Goal: Find specific page/section: Find specific page/section

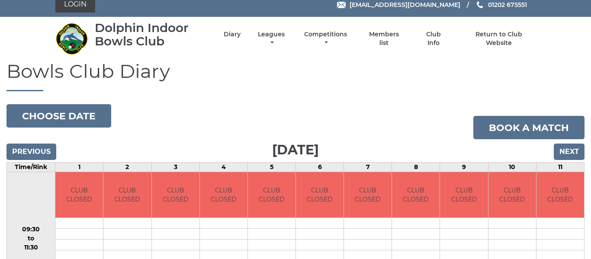
scroll to position [1, 0]
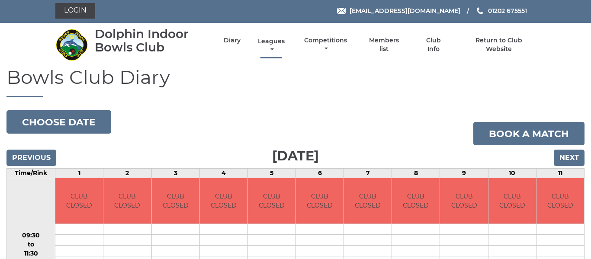
click at [273, 42] on link "Leagues" at bounding box center [271, 45] width 31 height 17
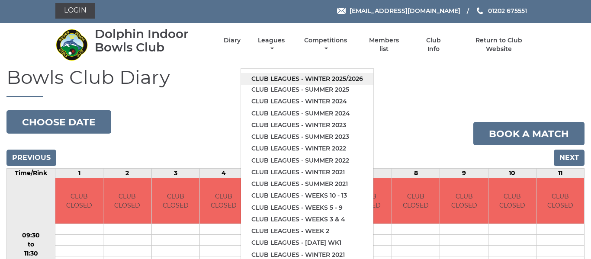
click at [280, 80] on link "Club leagues - Winter 2025/2026" at bounding box center [307, 79] width 132 height 12
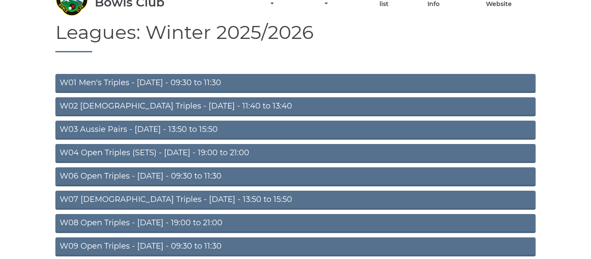
scroll to position [47, 0]
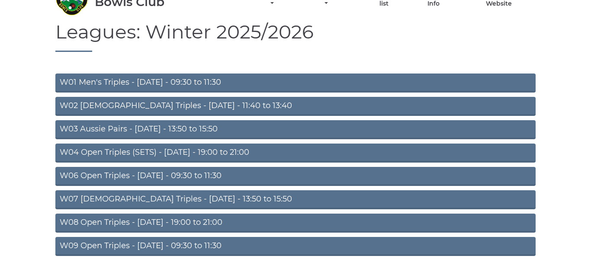
click at [180, 174] on link "W06 Open Triples - Tuesday - 09:30 to 11:30" at bounding box center [295, 176] width 480 height 19
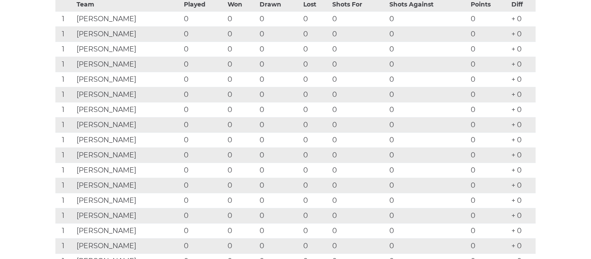
scroll to position [180, 0]
